Goal: Task Accomplishment & Management: Complete application form

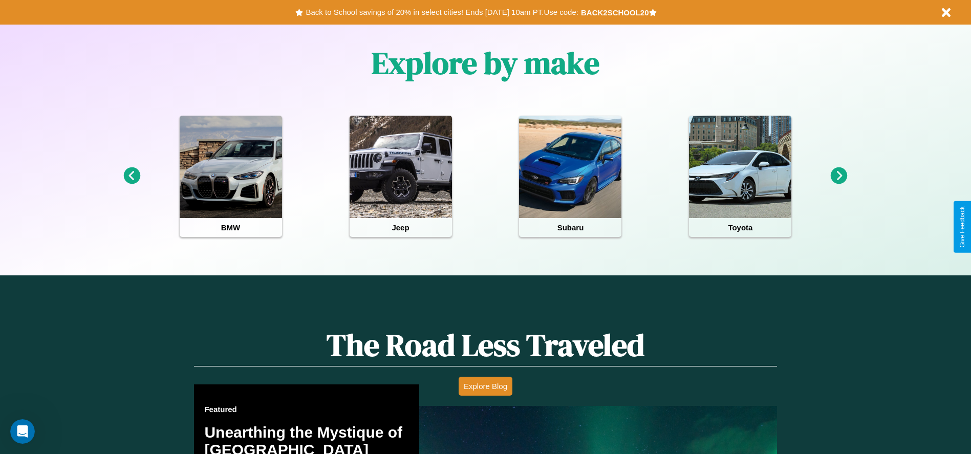
scroll to position [1116, 0]
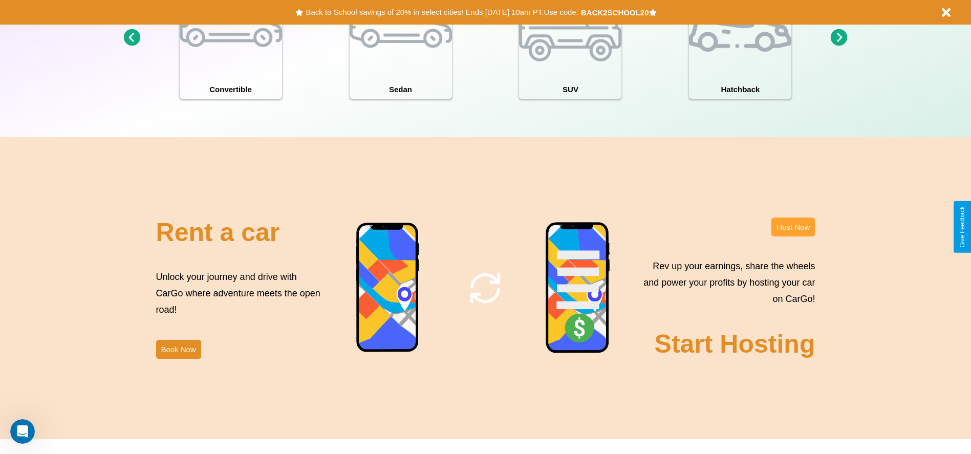
click at [793, 227] on button "Host Now" at bounding box center [793, 227] width 44 height 19
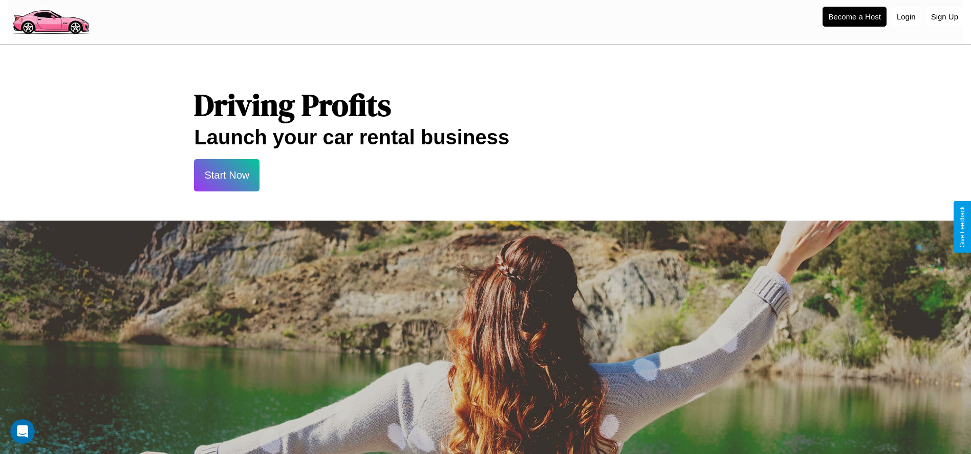
scroll to position [1099, 0]
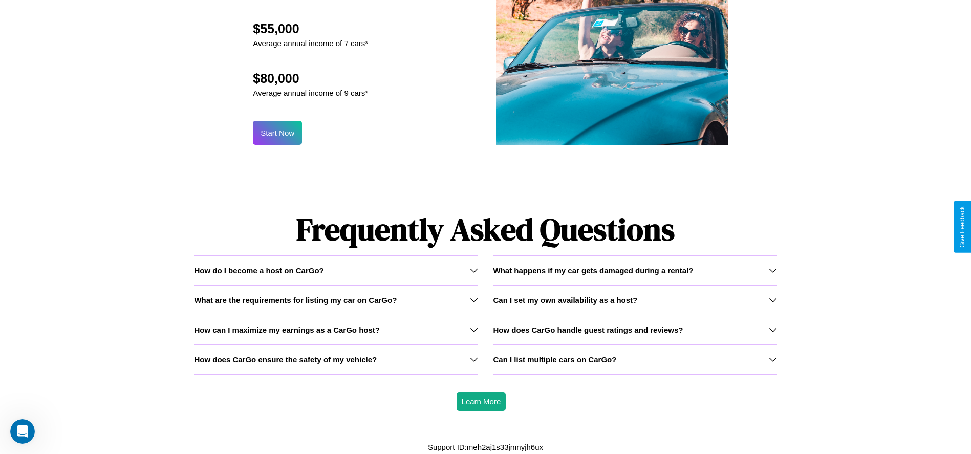
click at [772, 359] on icon at bounding box center [773, 359] width 8 height 8
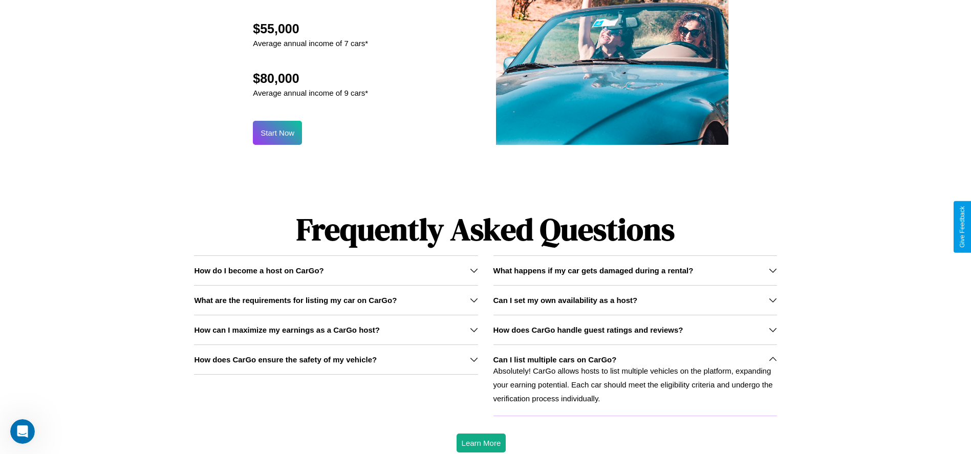
click at [336, 270] on div "How do I become a host on CarGo?" at bounding box center [336, 270] width 284 height 9
click at [772, 330] on icon at bounding box center [773, 330] width 8 height 8
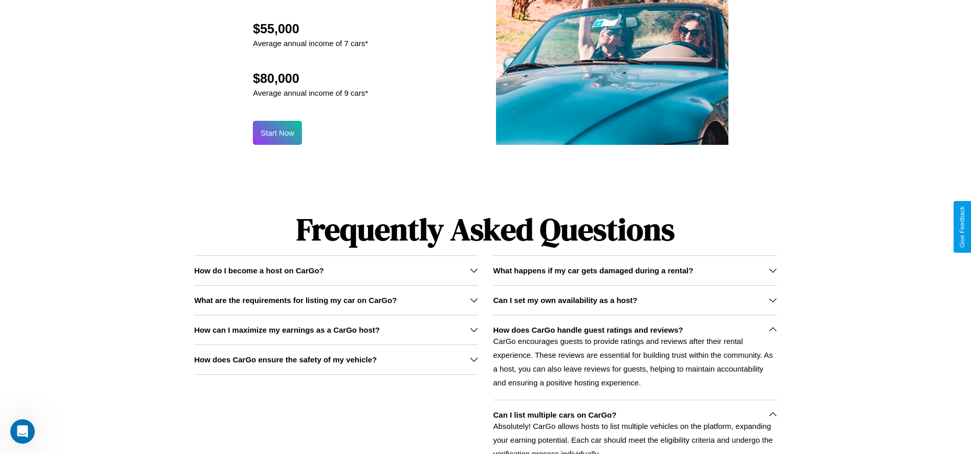
click at [473, 330] on icon at bounding box center [474, 330] width 8 height 8
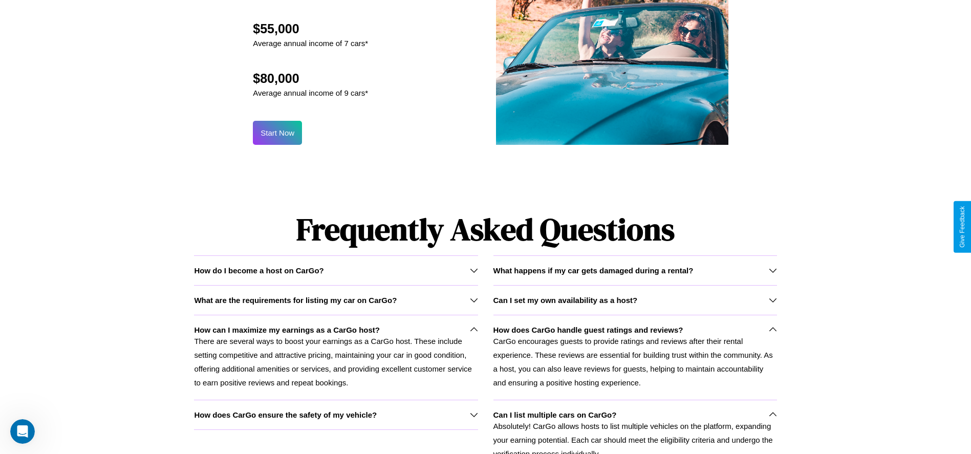
click at [635, 299] on h3 "Can I set my own availability as a host?" at bounding box center [565, 300] width 144 height 9
click at [772, 415] on icon at bounding box center [773, 415] width 8 height 8
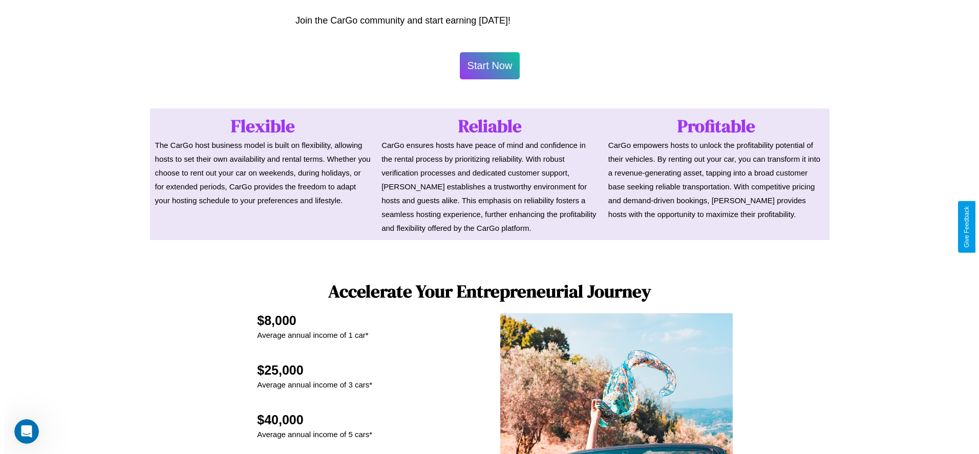
scroll to position [498, 0]
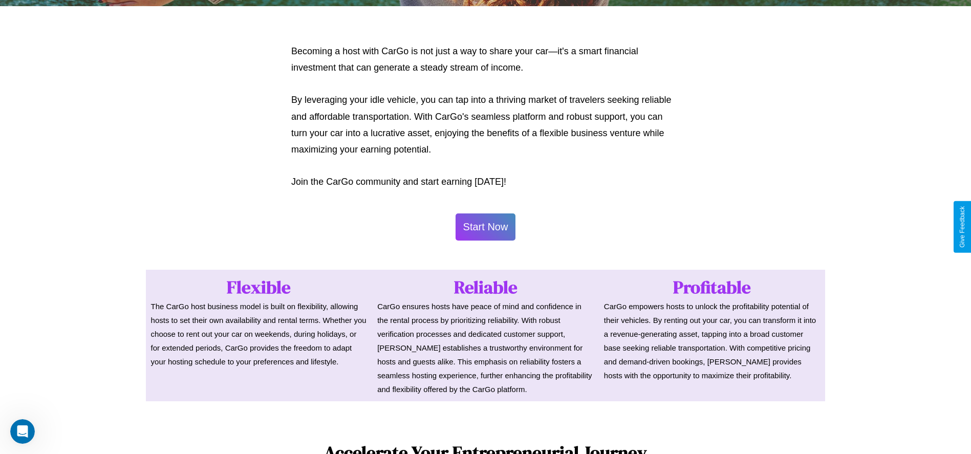
click at [485, 227] on button "Start Now" at bounding box center [486, 226] width 60 height 27
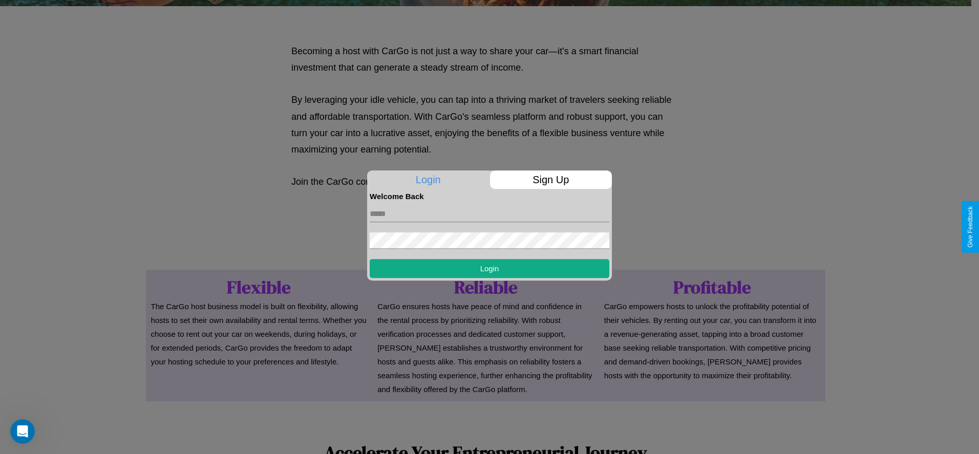
click at [550, 180] on p "Sign Up" at bounding box center [551, 179] width 122 height 18
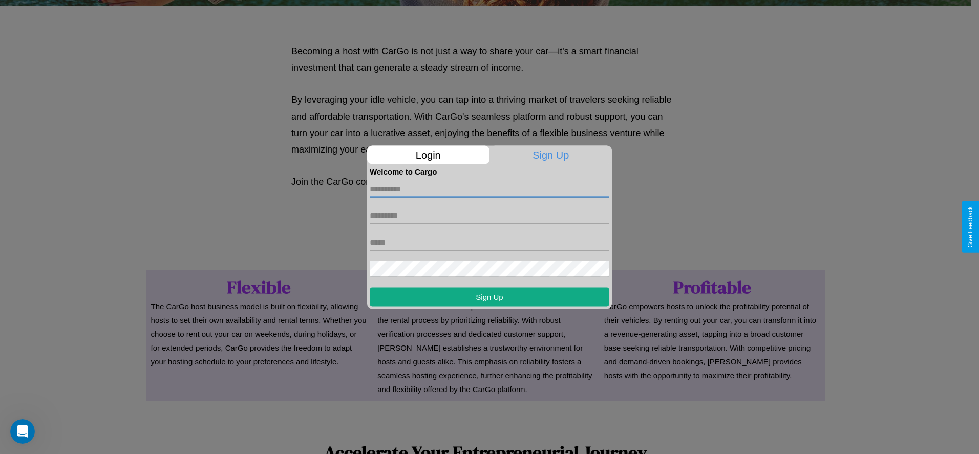
click at [489, 189] on input "text" at bounding box center [490, 189] width 240 height 16
type input "*****"
click at [489, 215] on input "text" at bounding box center [490, 215] width 240 height 16
type input "********"
click at [489, 242] on input "text" at bounding box center [490, 242] width 240 height 16
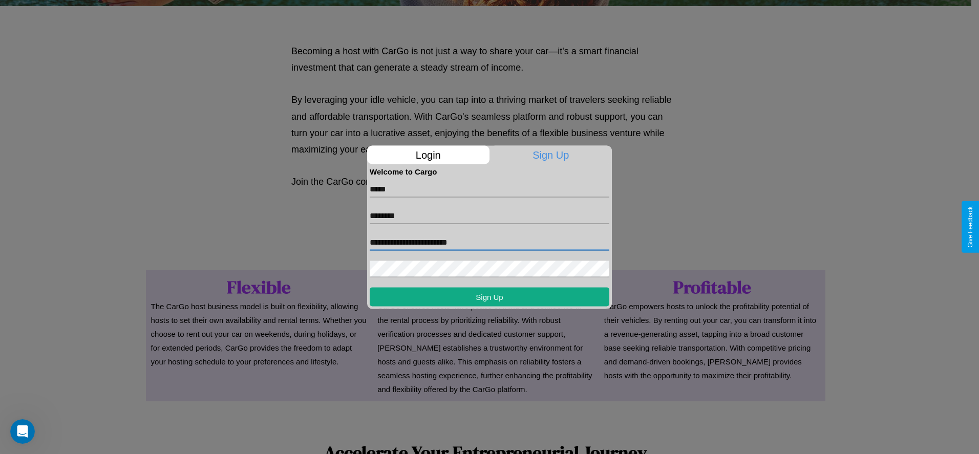
type input "**********"
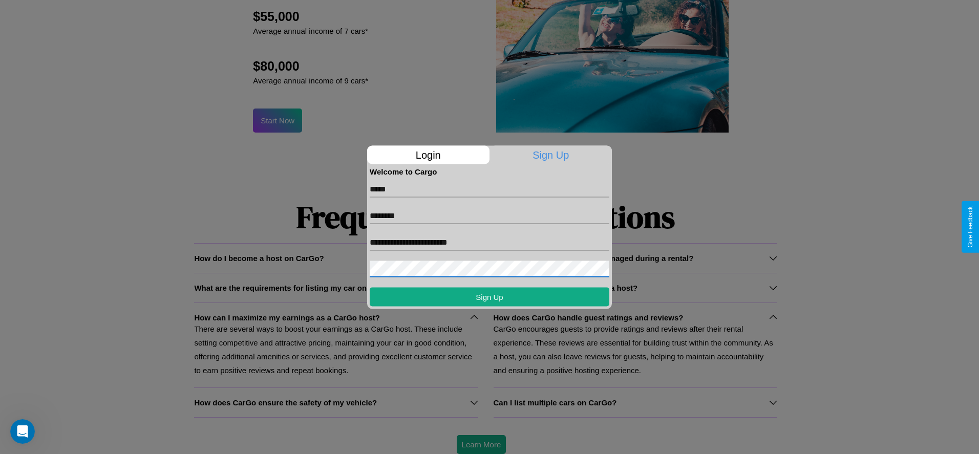
click at [481, 444] on div at bounding box center [489, 227] width 979 height 454
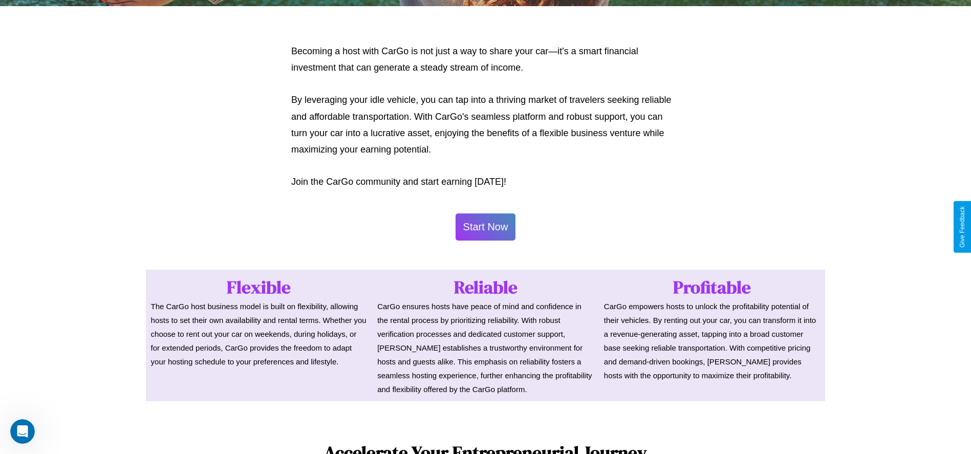
click at [485, 227] on button "Start Now" at bounding box center [486, 226] width 60 height 27
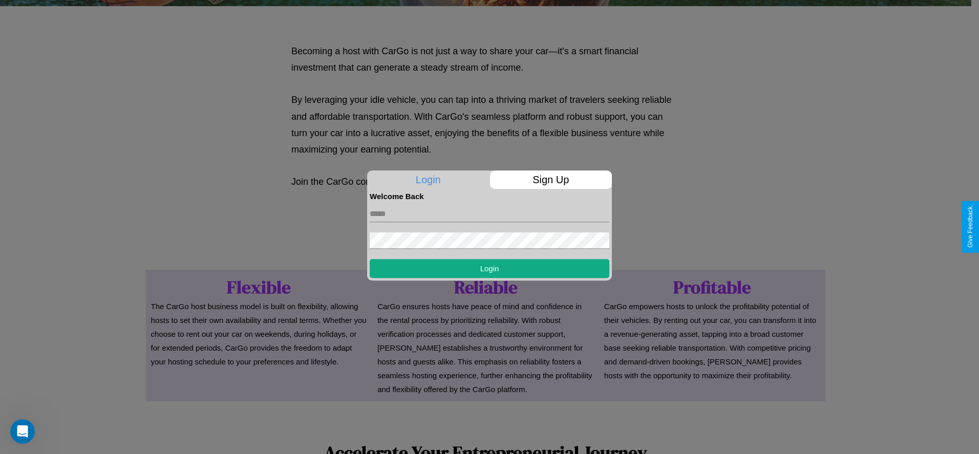
scroll to position [0, 0]
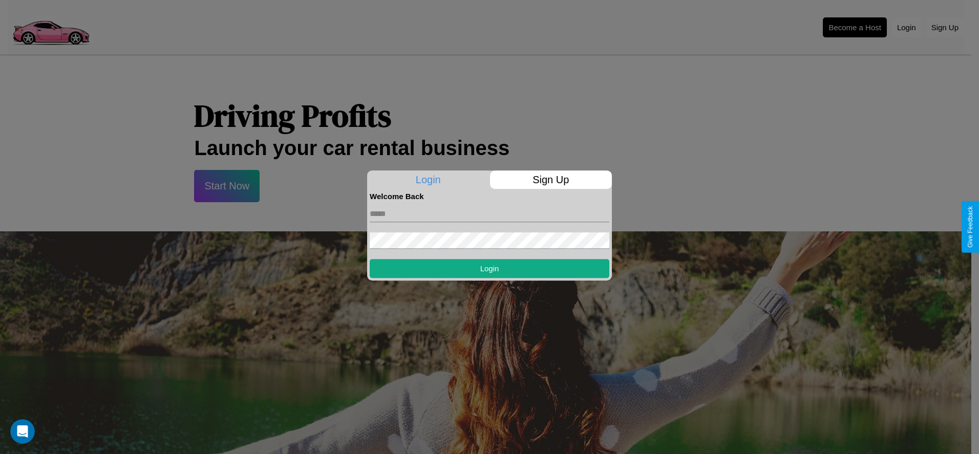
click at [854, 27] on div at bounding box center [489, 227] width 979 height 454
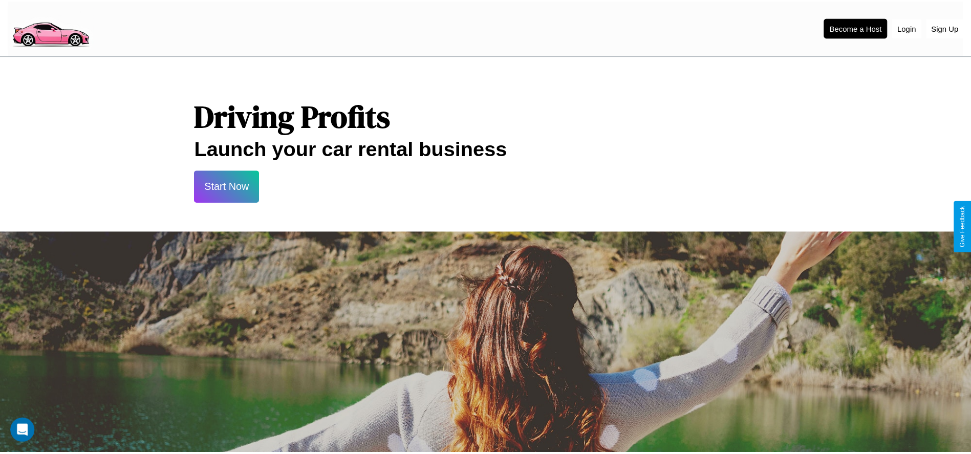
scroll to position [498, 0]
